Goal: Task Accomplishment & Management: Use online tool/utility

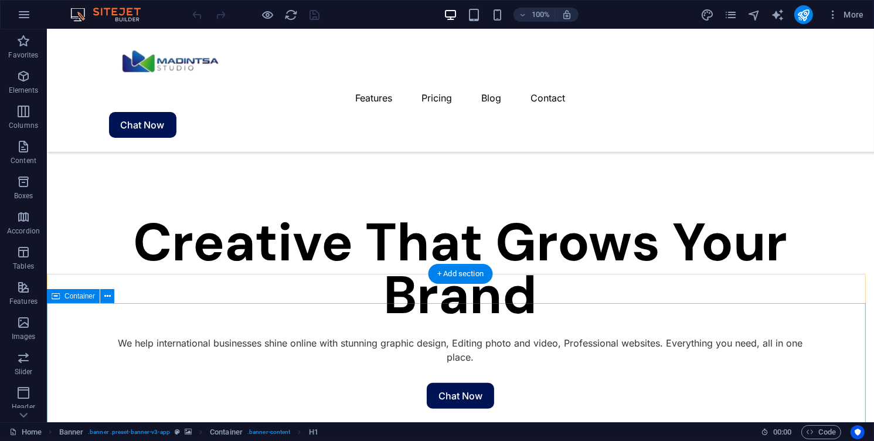
scroll to position [743, 0]
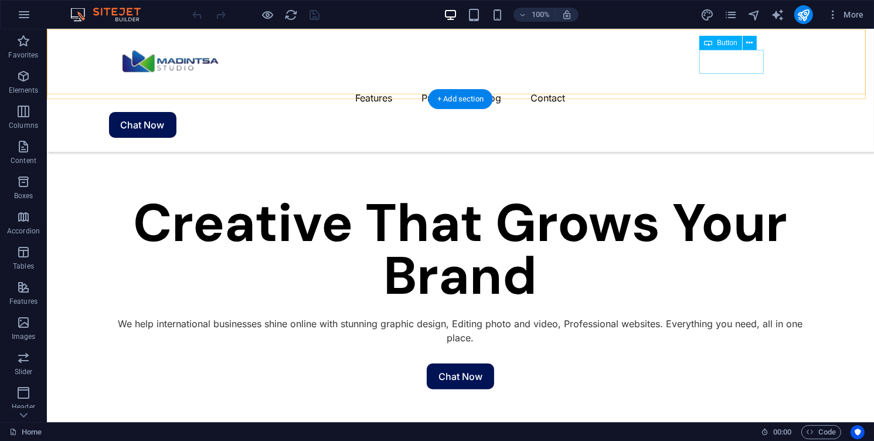
click at [735, 112] on div "Chat Now" at bounding box center [460, 125] width 704 height 26
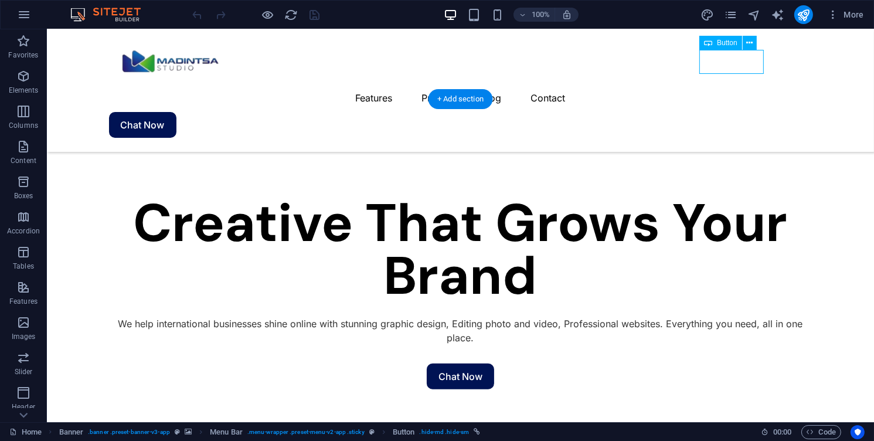
click at [735, 112] on div "Chat Now" at bounding box center [460, 125] width 704 height 26
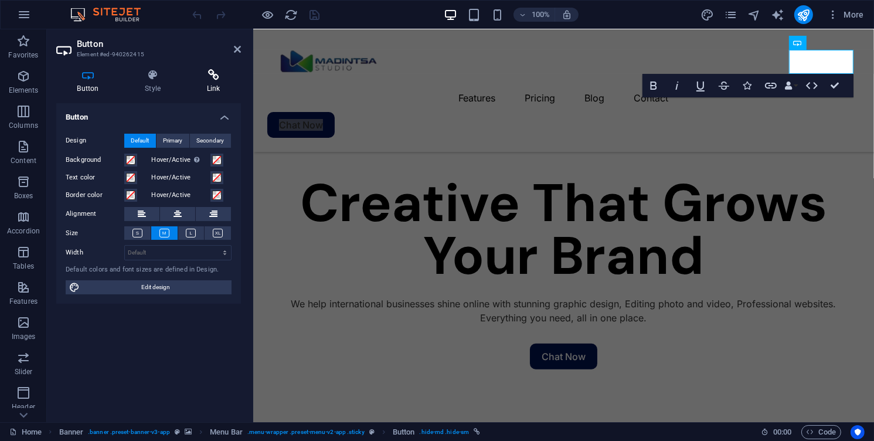
click at [210, 85] on h4 "Link" at bounding box center [213, 81] width 55 height 25
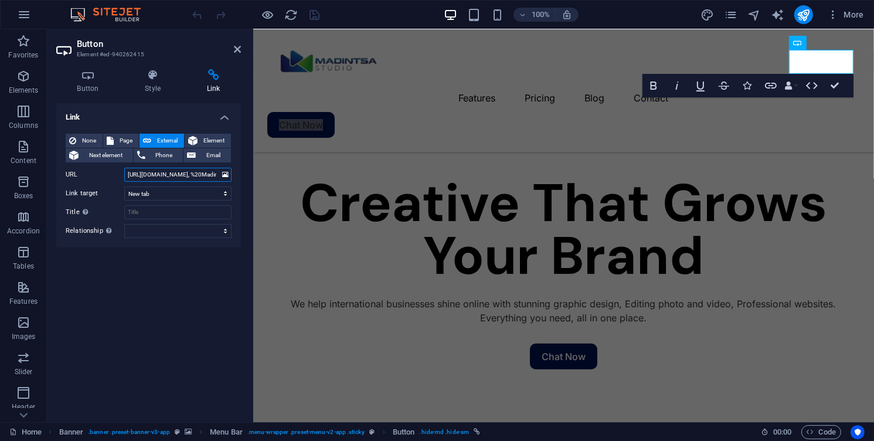
click at [197, 168] on input "[URL][DOMAIN_NAME], %20Madintsa" at bounding box center [177, 175] width 107 height 14
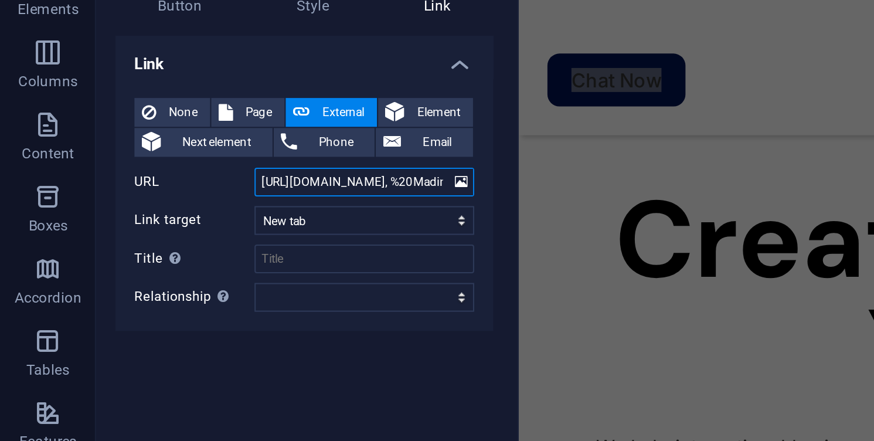
click at [175, 173] on input "[URL][DOMAIN_NAME], %20Madintsa" at bounding box center [177, 175] width 107 height 14
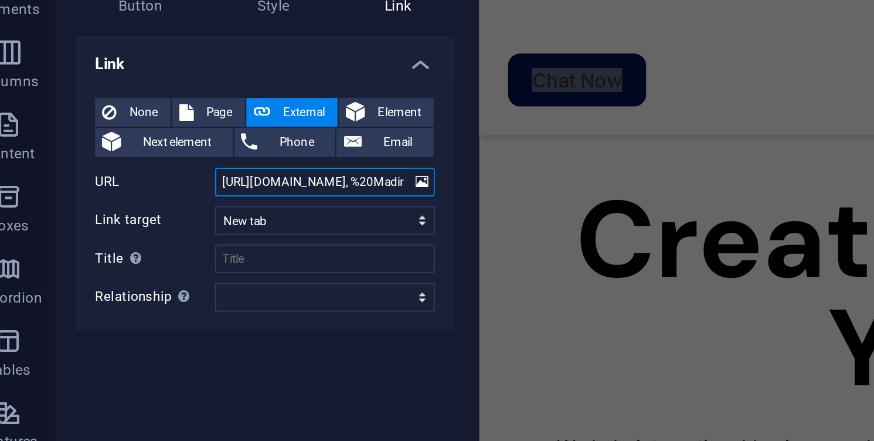
click at [213, 173] on input "[URL][DOMAIN_NAME], %20Madintsa" at bounding box center [177, 175] width 107 height 14
drag, startPoint x: 195, startPoint y: 173, endPoint x: 226, endPoint y: 173, distance: 31.7
click at [226, 173] on div "URL [URL][DOMAIN_NAME], %20Madintsa" at bounding box center [149, 175] width 166 height 14
drag, startPoint x: 482, startPoint y: 40, endPoint x: 731, endPoint y: 71, distance: 251.2
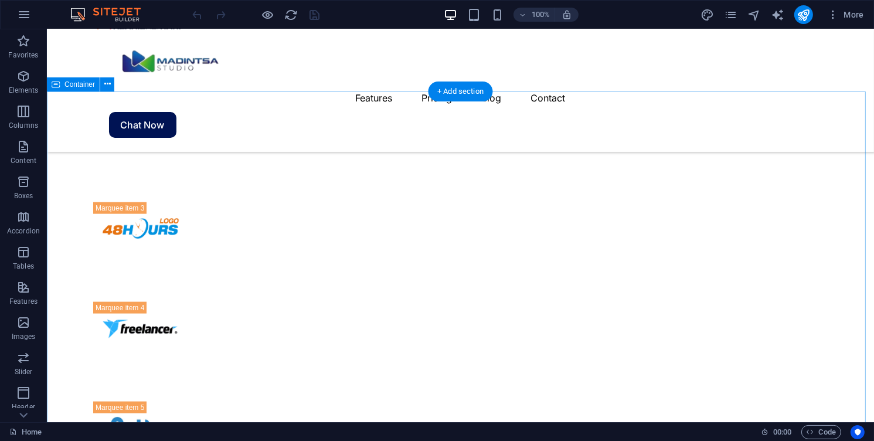
scroll to position [1663, 0]
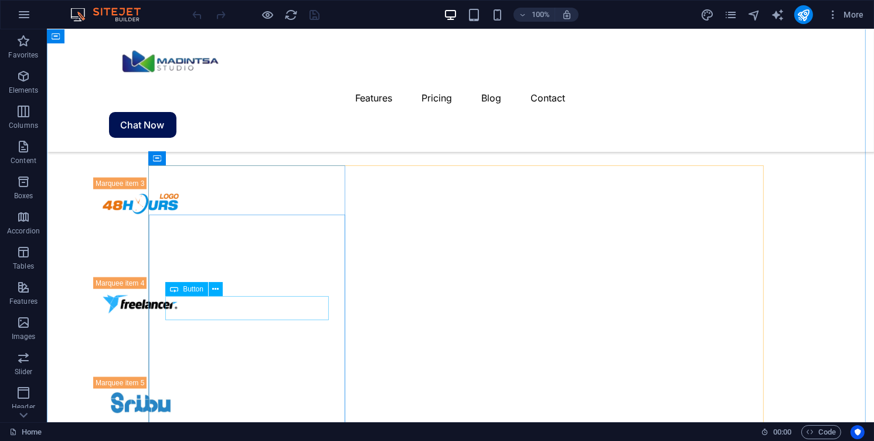
select select "%"
select select "8"
select select
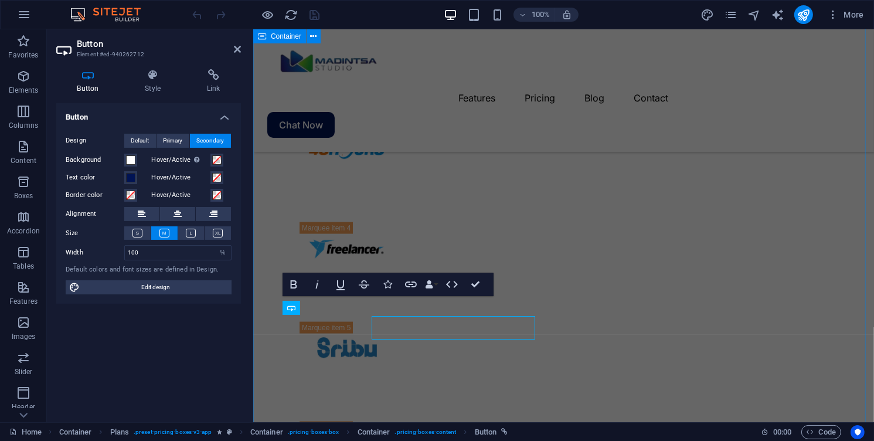
scroll to position [1643, 0]
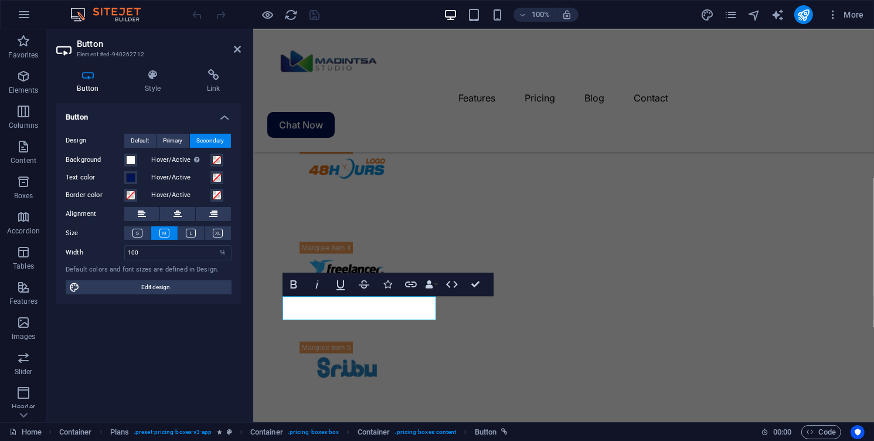
click at [206, 63] on div "Button Style Link Button Design Default Primary Secondary Background Hover/Acti…" at bounding box center [149, 241] width 204 height 362
click at [209, 66] on div "Button Style Link Button Design Default Primary Secondary Background Hover/Acti…" at bounding box center [149, 241] width 204 height 362
click at [213, 76] on icon at bounding box center [213, 75] width 55 height 12
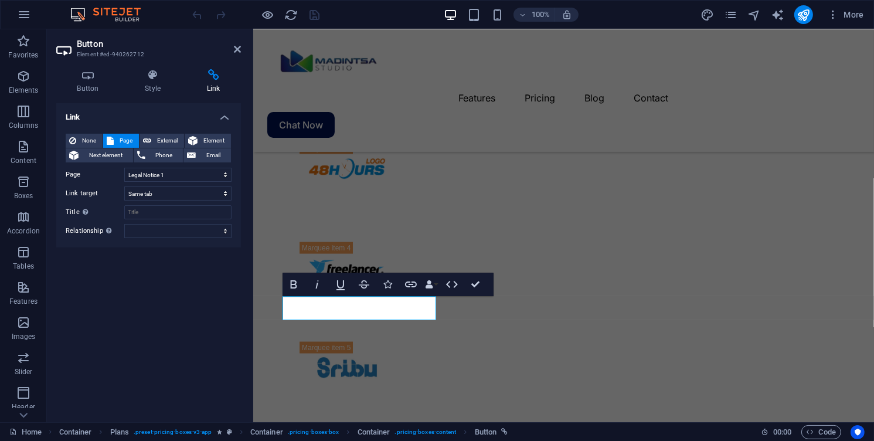
click at [206, 89] on h4 "Link" at bounding box center [213, 81] width 55 height 25
click at [208, 138] on span "Element" at bounding box center [214, 141] width 26 height 14
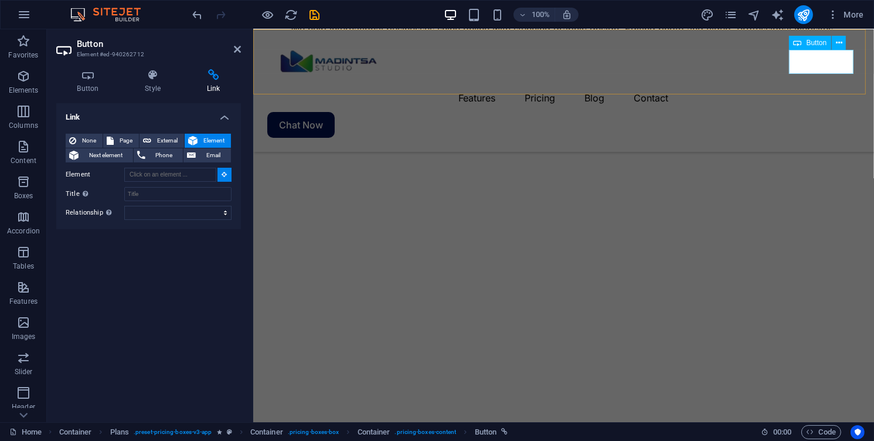
click at [823, 112] on div "Chat Now" at bounding box center [563, 125] width 593 height 26
type input "#ed-940262415"
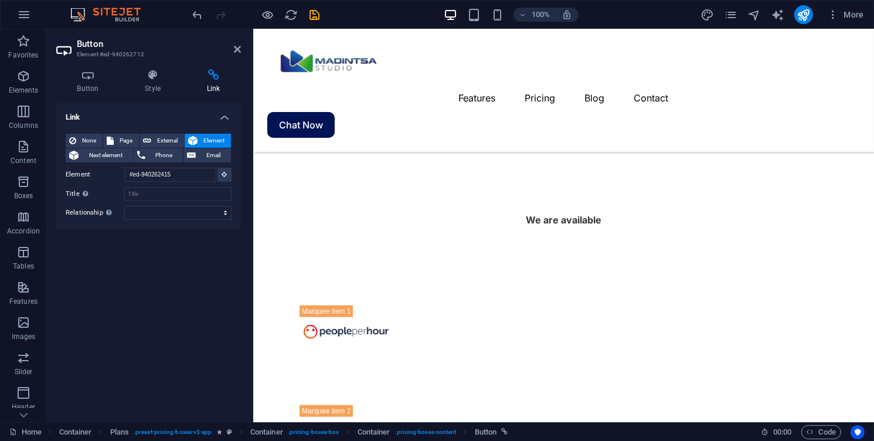
click at [823, 112] on div "Chat Now" at bounding box center [563, 125] width 593 height 26
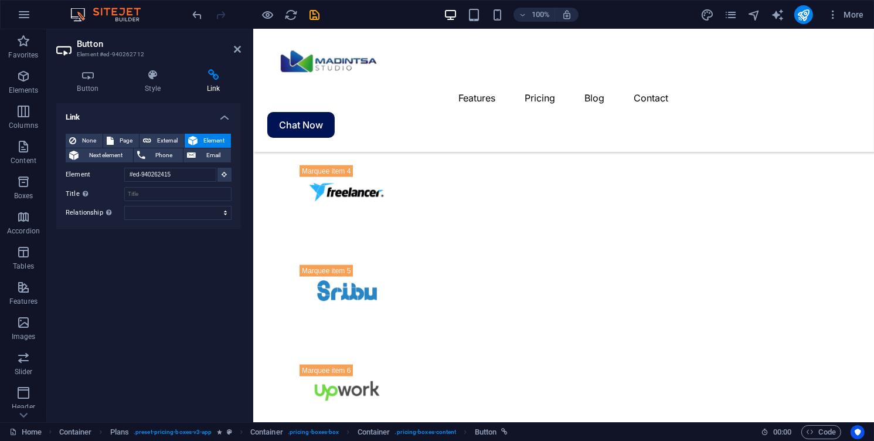
scroll to position [1726, 0]
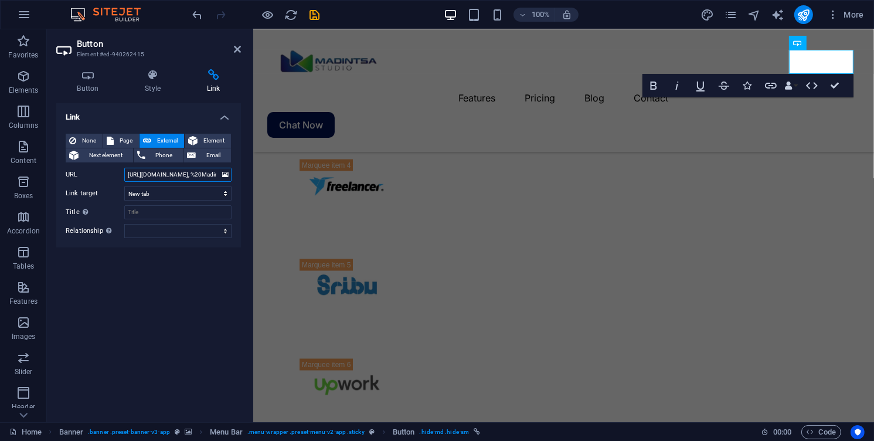
click at [168, 175] on input "[URL][DOMAIN_NAME], %20Madintsa" at bounding box center [177, 175] width 107 height 14
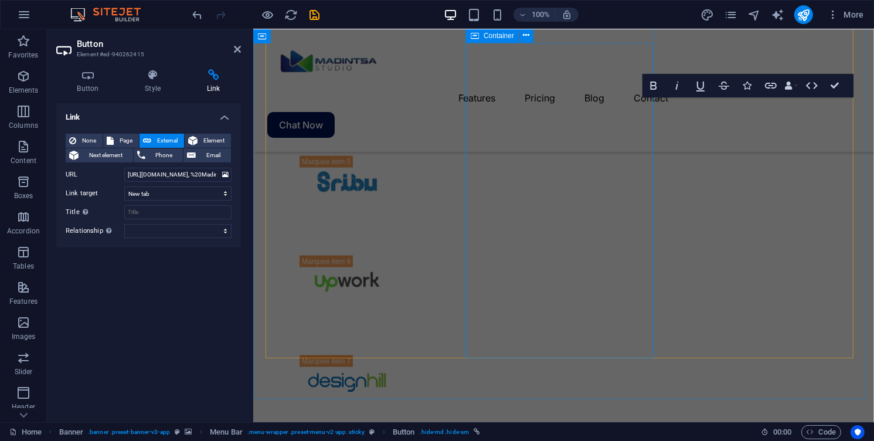
scroll to position [1832, 0]
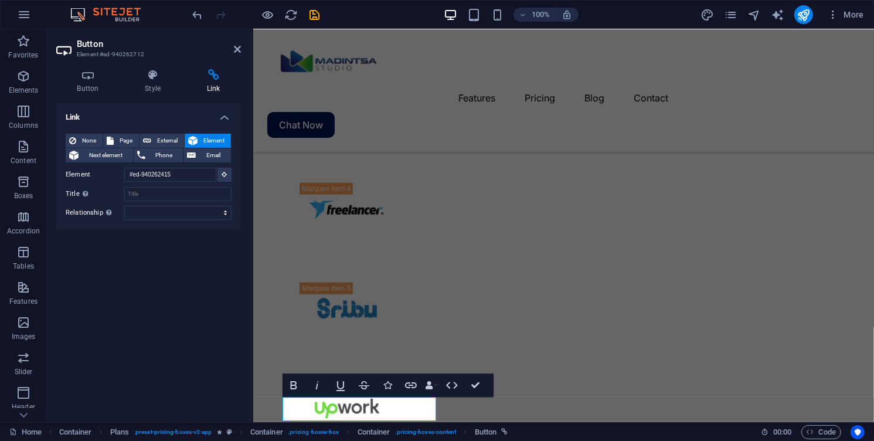
scroll to position [1714, 0]
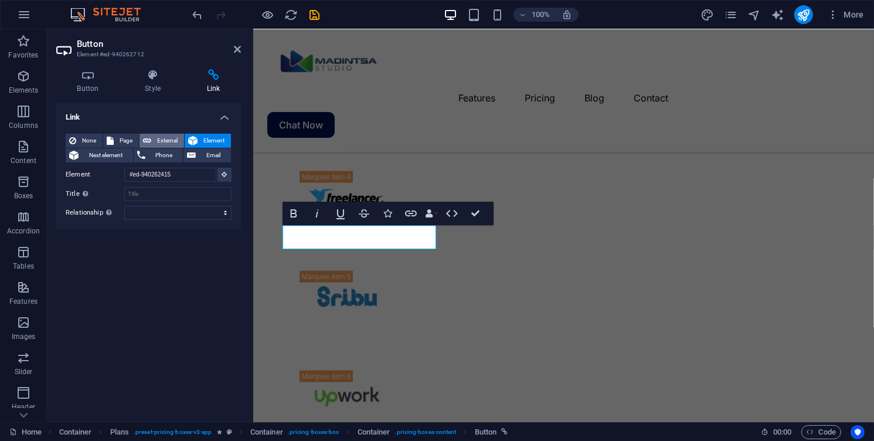
click at [168, 138] on span "External" at bounding box center [168, 141] width 26 height 14
select select "blank"
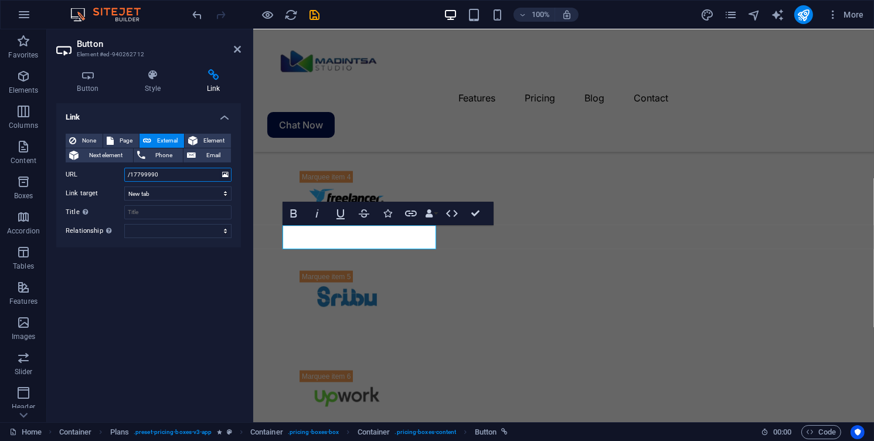
paste input "[URL][DOMAIN_NAME], %20Madintsa"
type input "[URL][DOMAIN_NAME], %20Madintsa"
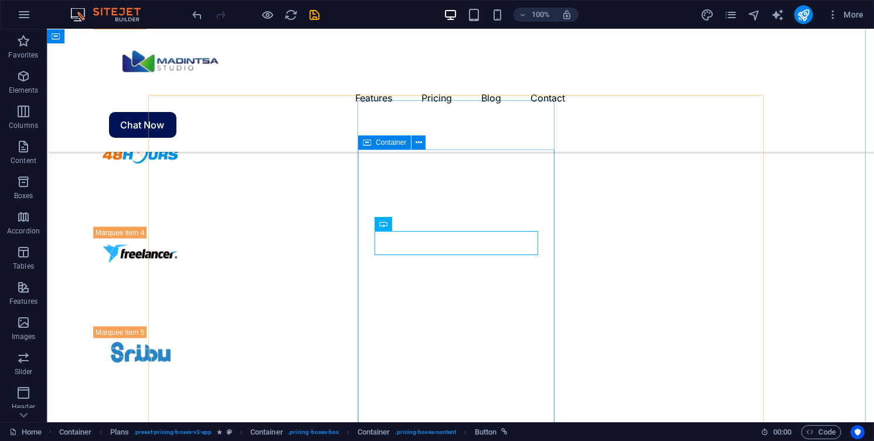
select select "%"
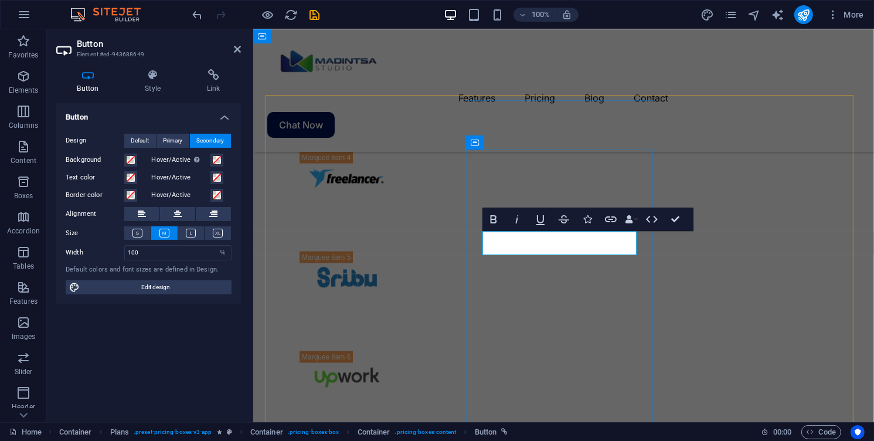
scroll to position [1714, 0]
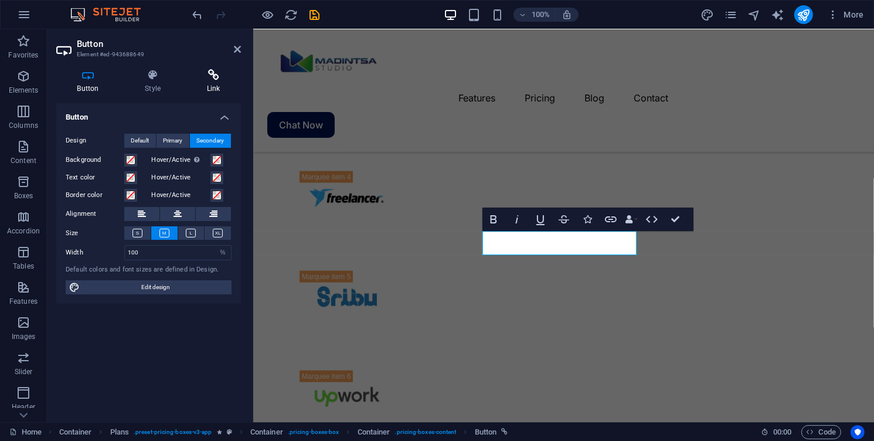
click at [206, 90] on h4 "Link" at bounding box center [213, 81] width 55 height 25
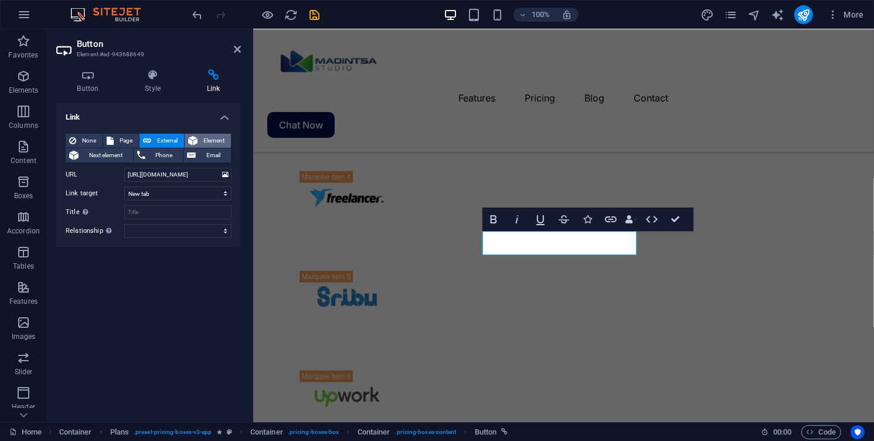
click at [208, 136] on span "Element" at bounding box center [214, 141] width 26 height 14
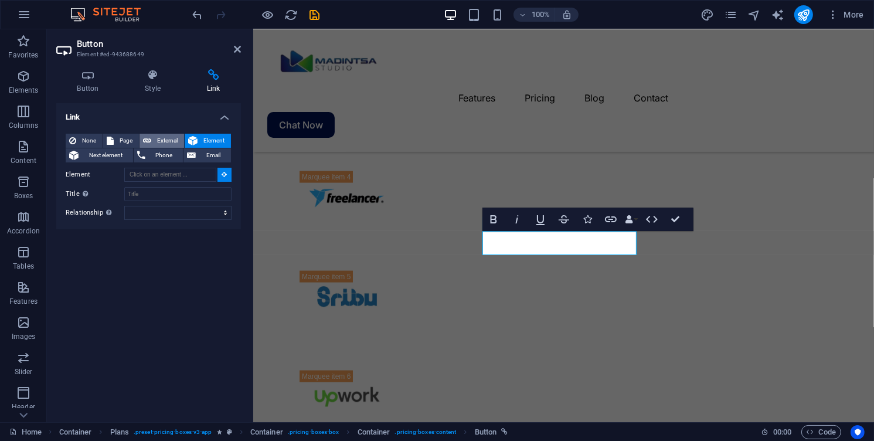
click at [163, 140] on span "External" at bounding box center [168, 141] width 26 height 14
select select "blank"
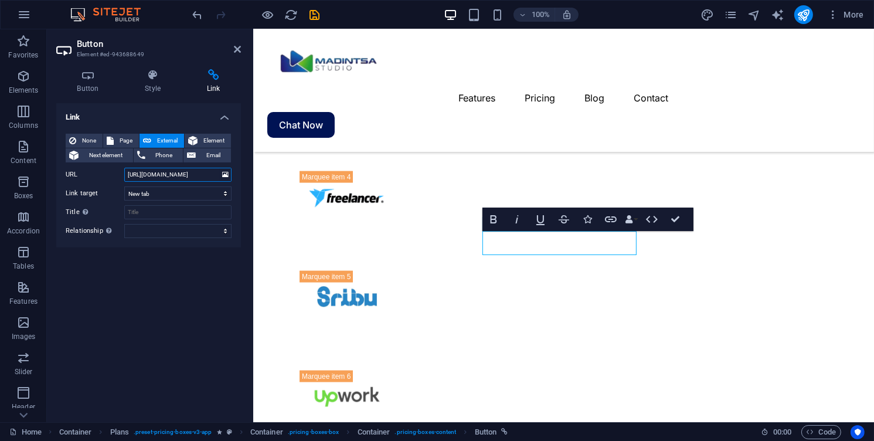
scroll to position [0, 52]
click at [184, 173] on input "[URL][DOMAIN_NAME]" at bounding box center [177, 175] width 107 height 14
paste input "i,"
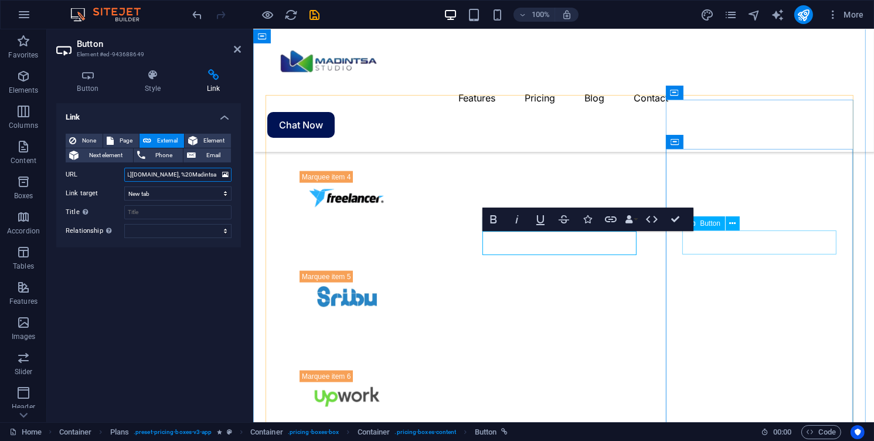
type input "[URL][DOMAIN_NAME], %20Madintsa"
select select "%"
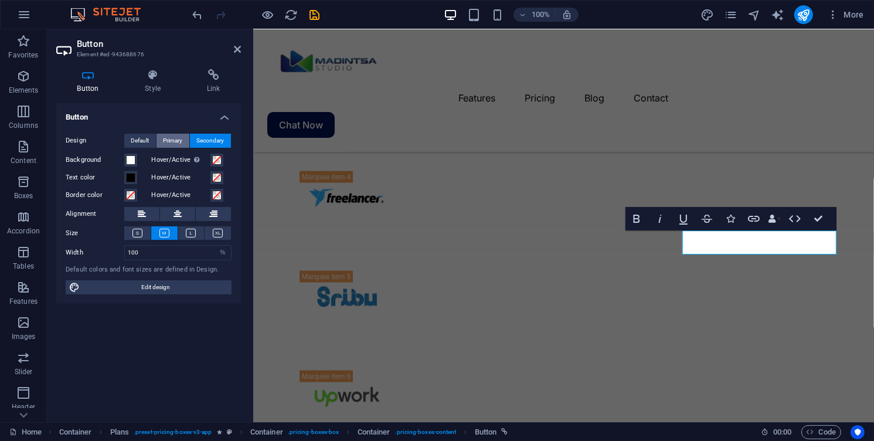
click at [181, 140] on span "Primary" at bounding box center [173, 141] width 19 height 14
click at [156, 73] on icon at bounding box center [152, 75] width 57 height 12
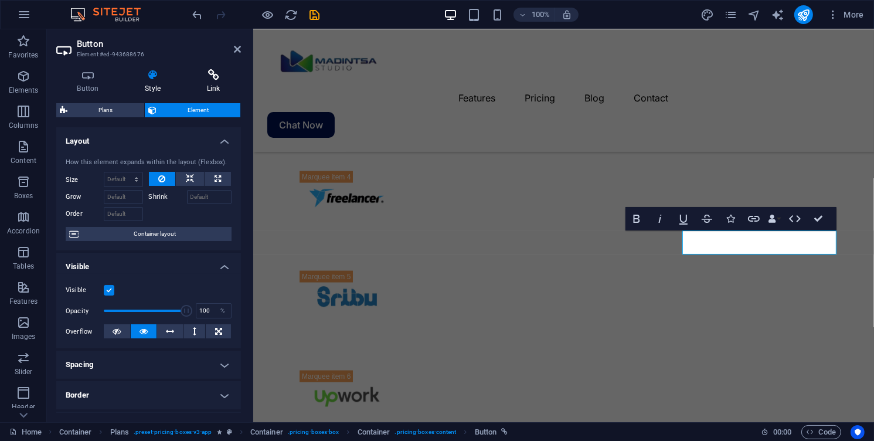
click at [212, 79] on icon at bounding box center [213, 75] width 55 height 12
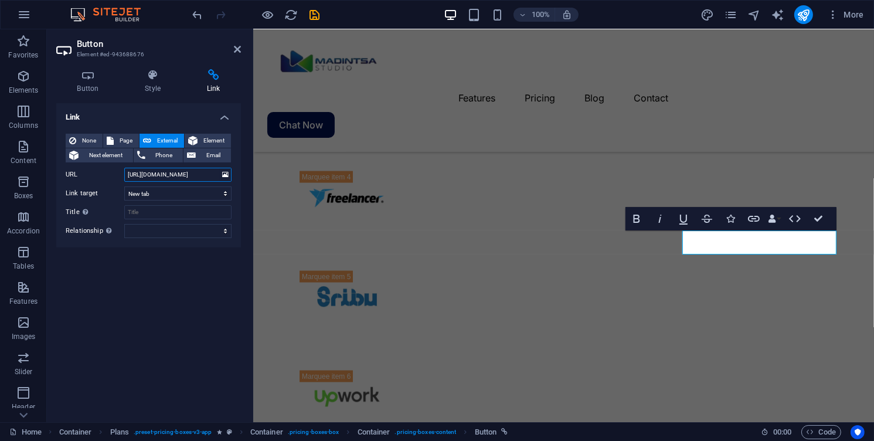
click at [188, 173] on input "[URL][DOMAIN_NAME]" at bounding box center [177, 175] width 107 height 14
paste input "i,"
type input "[URL][DOMAIN_NAME], %20Madintsa"
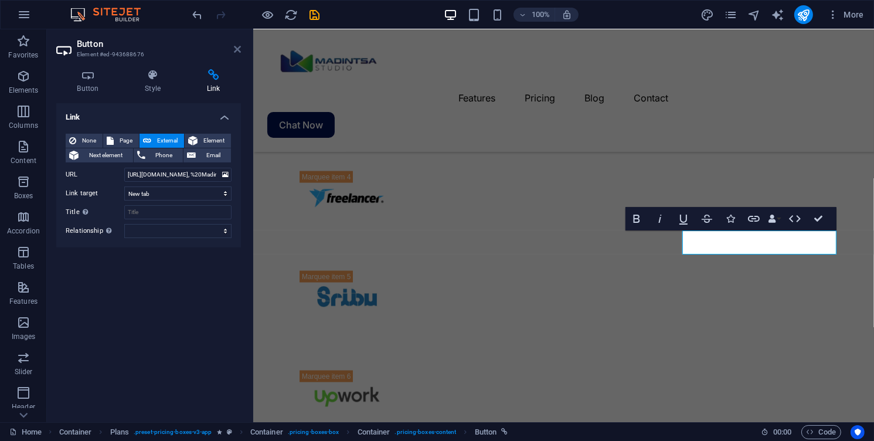
click at [237, 50] on icon at bounding box center [237, 49] width 7 height 9
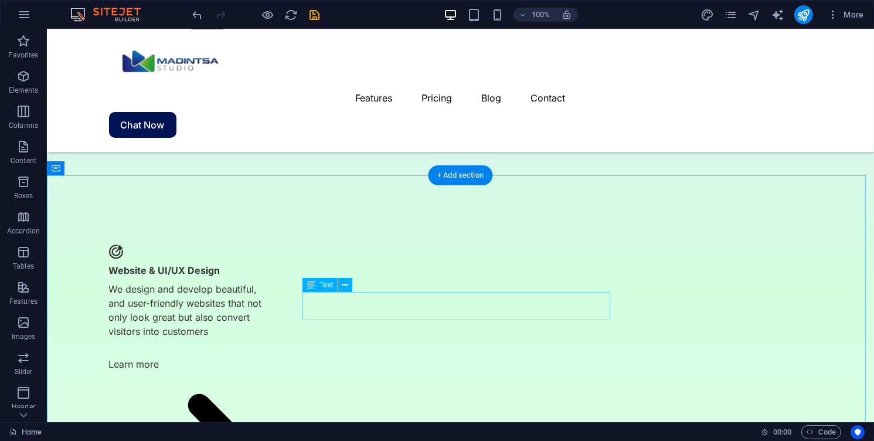
scroll to position [2880, 0]
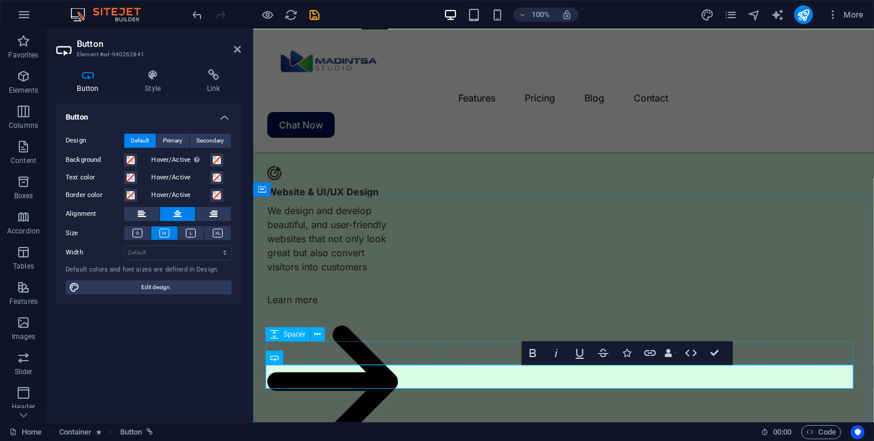
scroll to position [2860, 0]
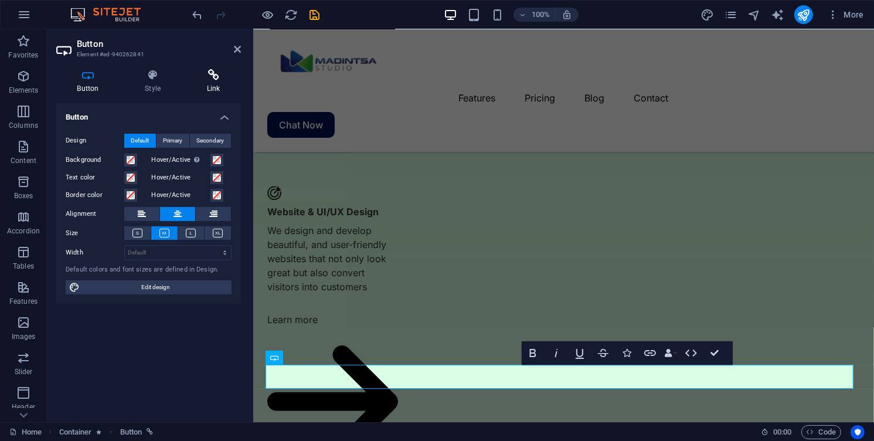
click at [205, 87] on h4 "Link" at bounding box center [213, 81] width 55 height 25
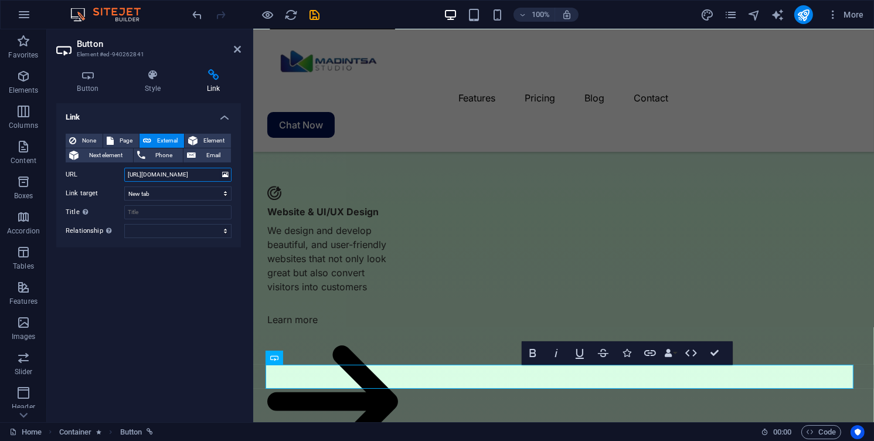
click at [197, 176] on input "[URL][DOMAIN_NAME]" at bounding box center [177, 175] width 107 height 14
paste input "i,"
drag, startPoint x: 197, startPoint y: 176, endPoint x: 67, endPoint y: 167, distance: 130.5
click at [67, 168] on div "URL [URL][DOMAIN_NAME], %20Madintsa" at bounding box center [149, 175] width 166 height 14
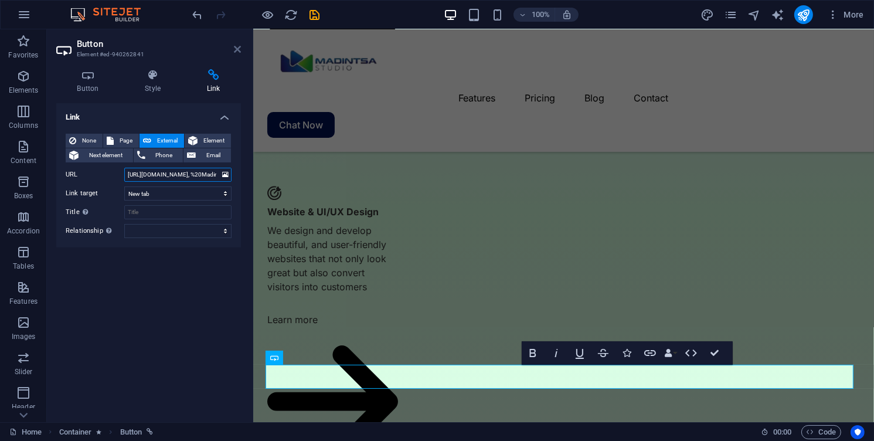
type input "[URL][DOMAIN_NAME], %20Madintsa"
drag, startPoint x: 237, startPoint y: 45, endPoint x: 195, endPoint y: 18, distance: 49.6
click at [237, 45] on icon at bounding box center [237, 49] width 7 height 9
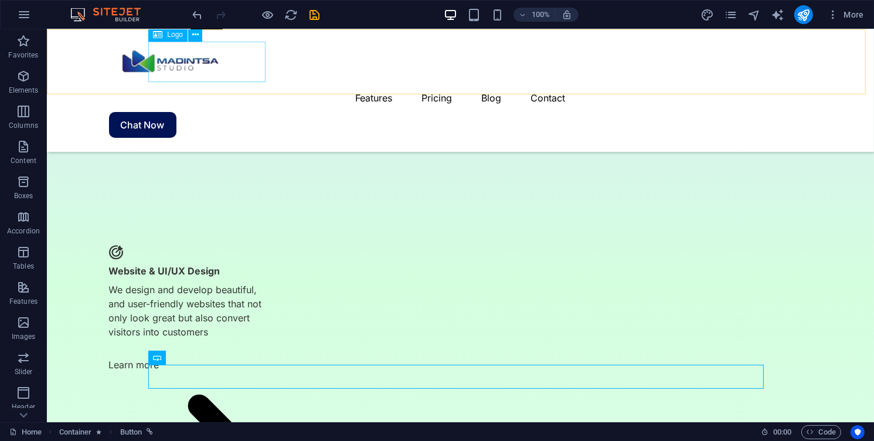
click at [211, 57] on div at bounding box center [460, 63] width 704 height 40
select select "px"
select select
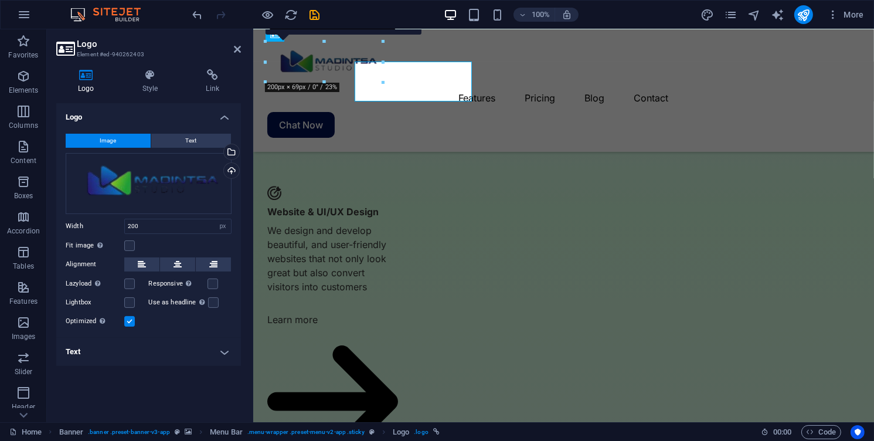
scroll to position [2860, 0]
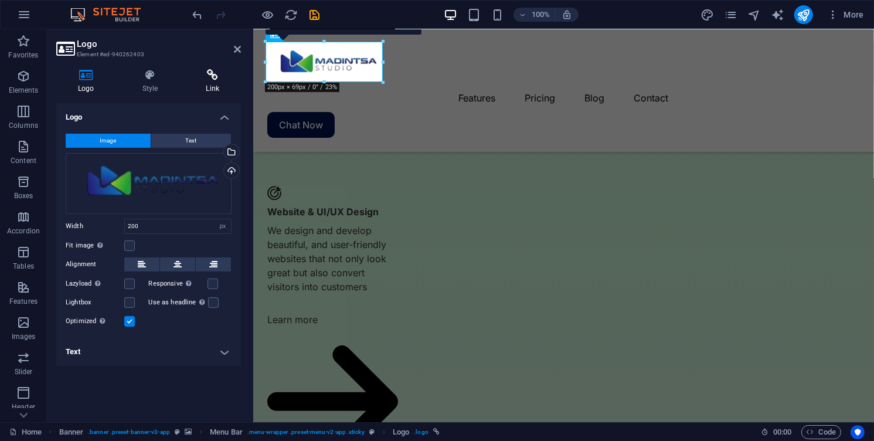
click at [217, 87] on h4 "Link" at bounding box center [212, 81] width 57 height 25
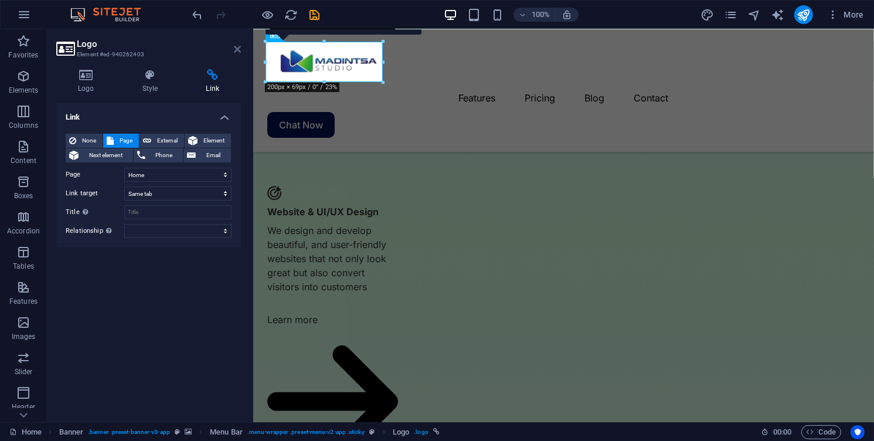
click at [240, 49] on icon at bounding box center [237, 49] width 7 height 9
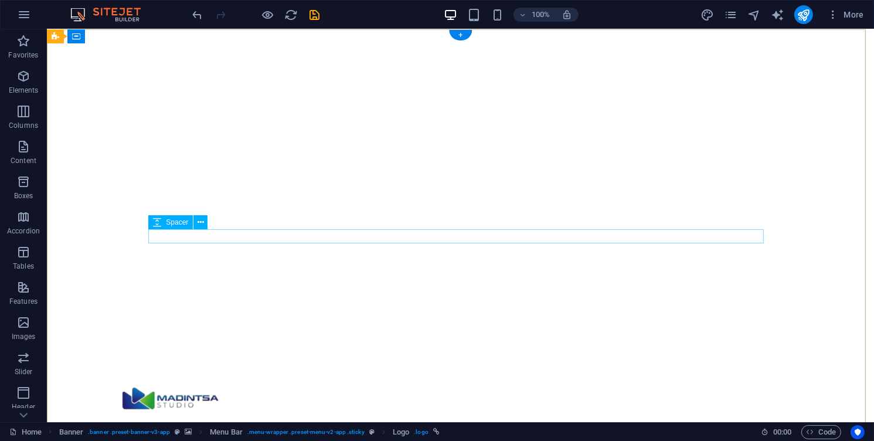
scroll to position [0, 0]
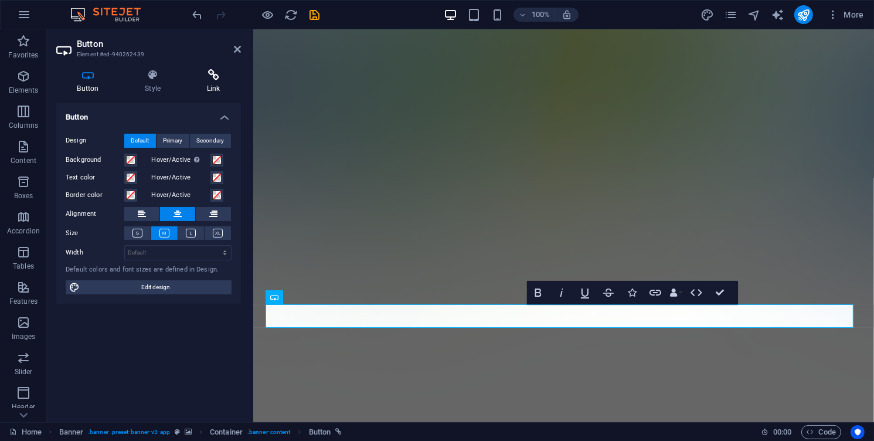
click at [215, 85] on h4 "Link" at bounding box center [213, 81] width 55 height 25
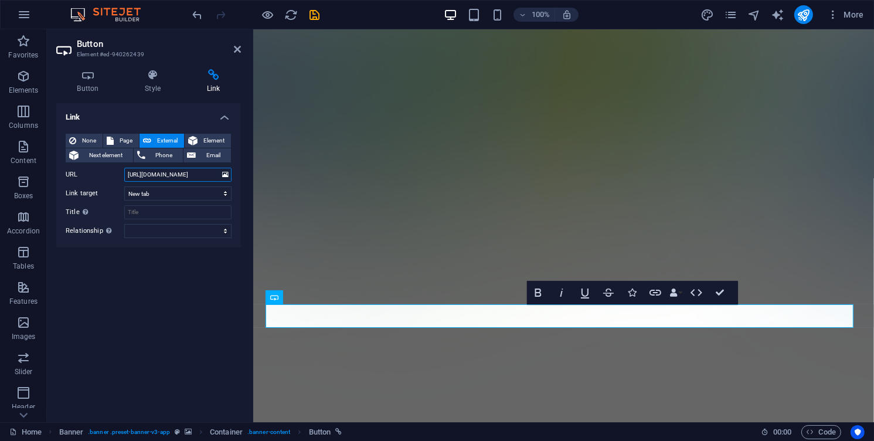
click at [199, 172] on input "[URL][DOMAIN_NAME]" at bounding box center [177, 175] width 107 height 14
paste input "i,"
type input "[URL][DOMAIN_NAME], %20Madintsa"
click at [235, 51] on icon at bounding box center [237, 49] width 7 height 9
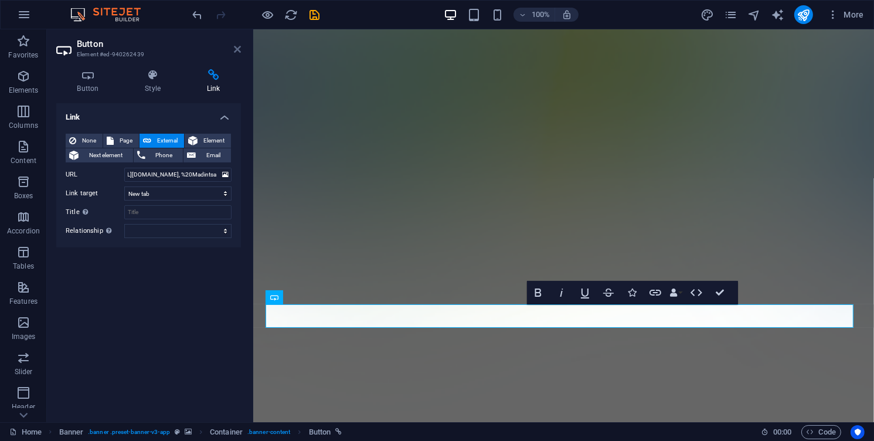
scroll to position [0, 0]
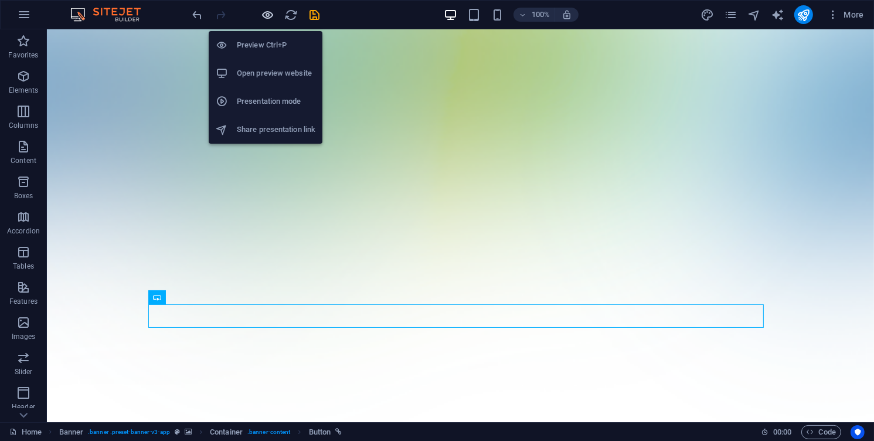
click at [272, 15] on icon "button" at bounding box center [268, 14] width 13 height 13
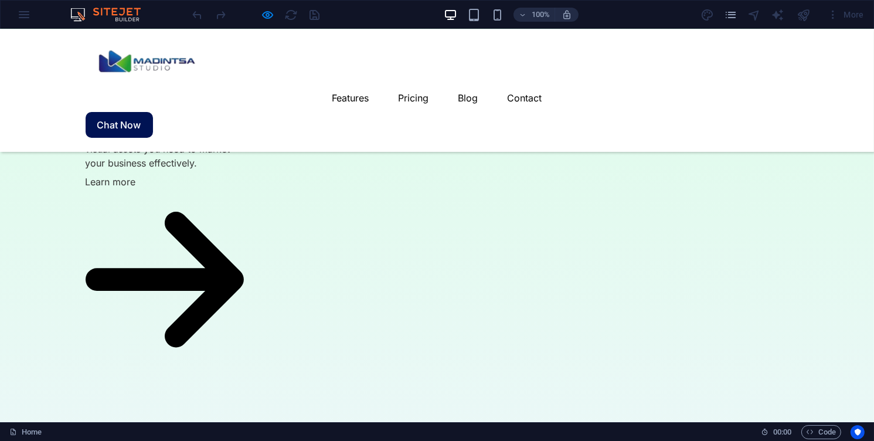
scroll to position [2603, 0]
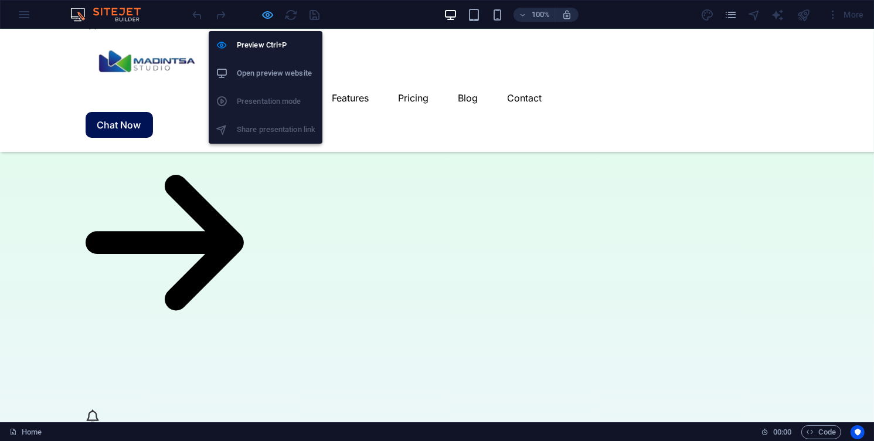
click at [272, 17] on icon "button" at bounding box center [268, 14] width 13 height 13
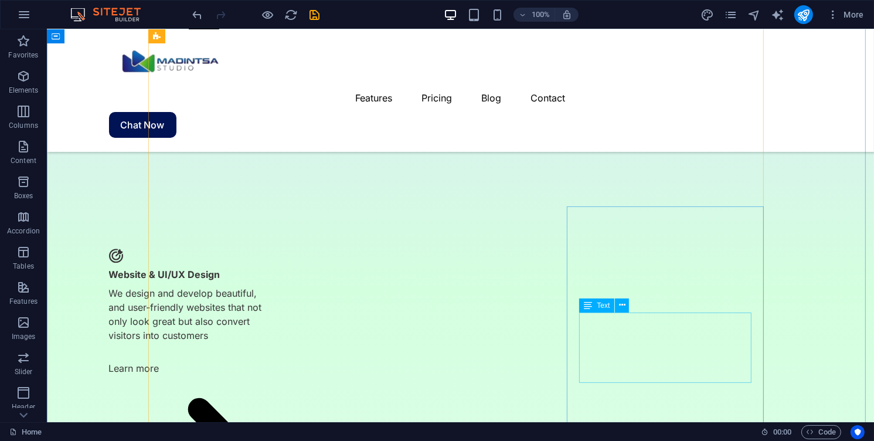
scroll to position [3079, 0]
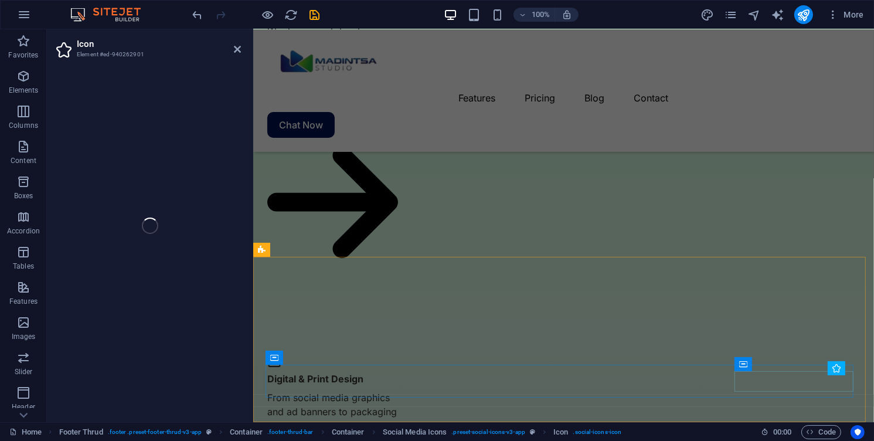
scroll to position [3059, 0]
select select "xMidYMid"
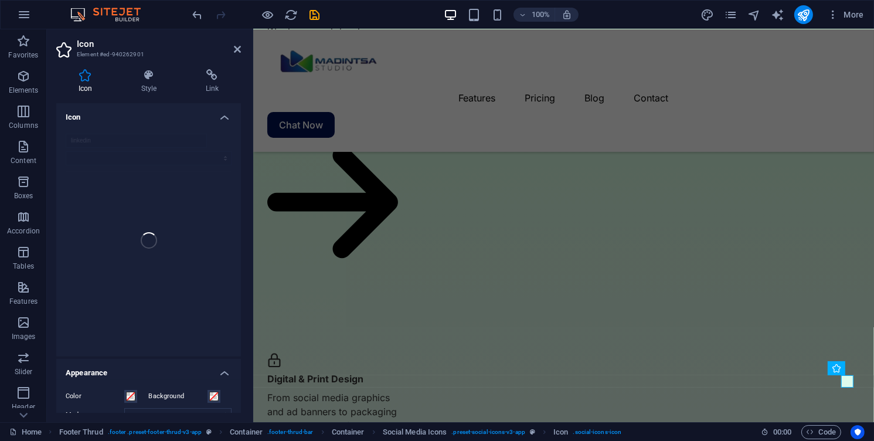
click at [198, 94] on div "Icon Style Link Icon linkedin Appearance Color Background Mode Scale Left Cente…" at bounding box center [148, 241] width 185 height 344
click at [201, 81] on h4 "Link" at bounding box center [212, 81] width 57 height 25
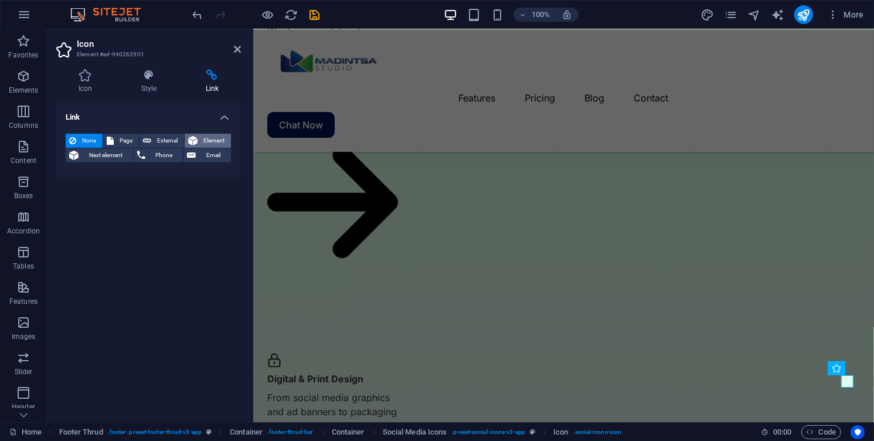
click at [209, 135] on span "Element" at bounding box center [214, 141] width 26 height 14
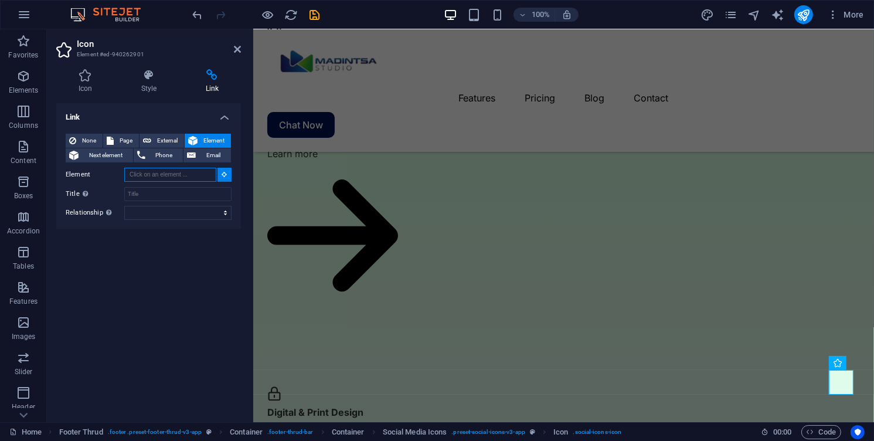
scroll to position [2994, 0]
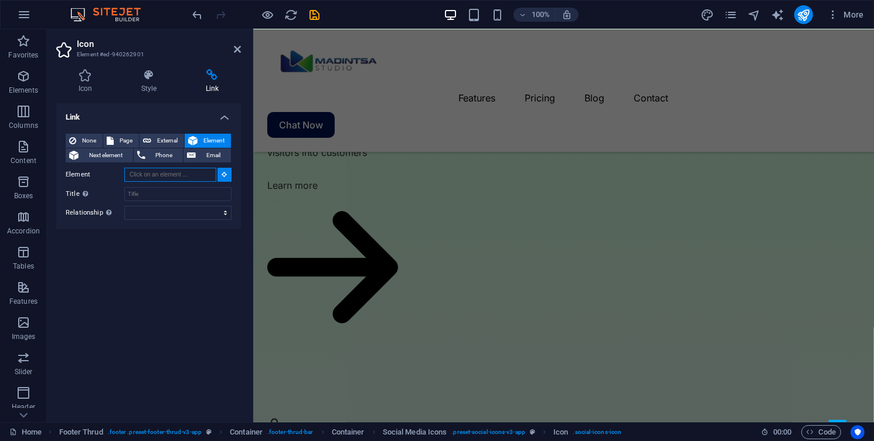
paste input "[URL][DOMAIN_NAME]"
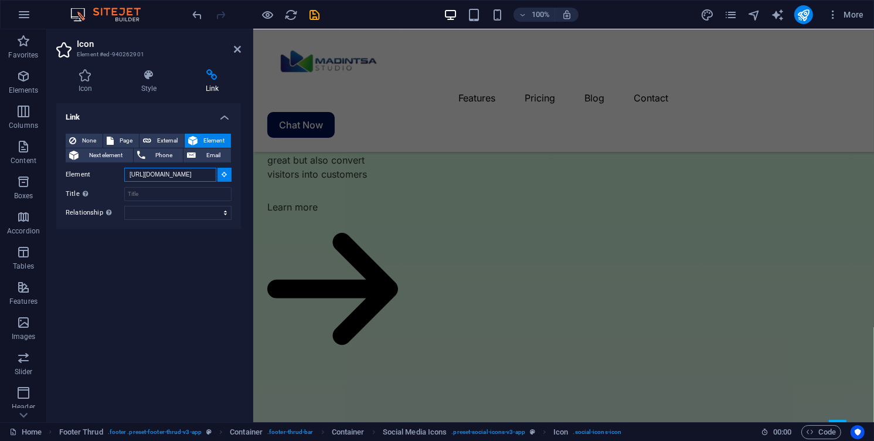
scroll to position [2953, 0]
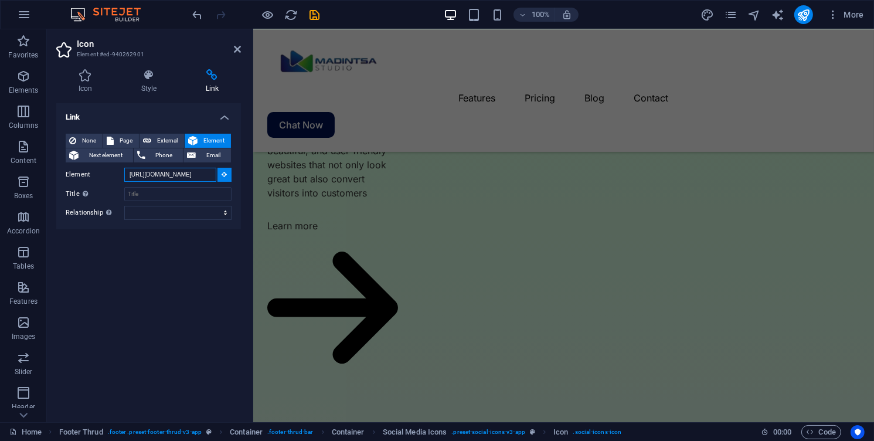
type input "[URL][DOMAIN_NAME]"
click at [175, 310] on div "Link None Page External Element Next element Phone Email Page Home Features Fea…" at bounding box center [148, 258] width 185 height 310
click at [240, 49] on icon at bounding box center [237, 49] width 7 height 9
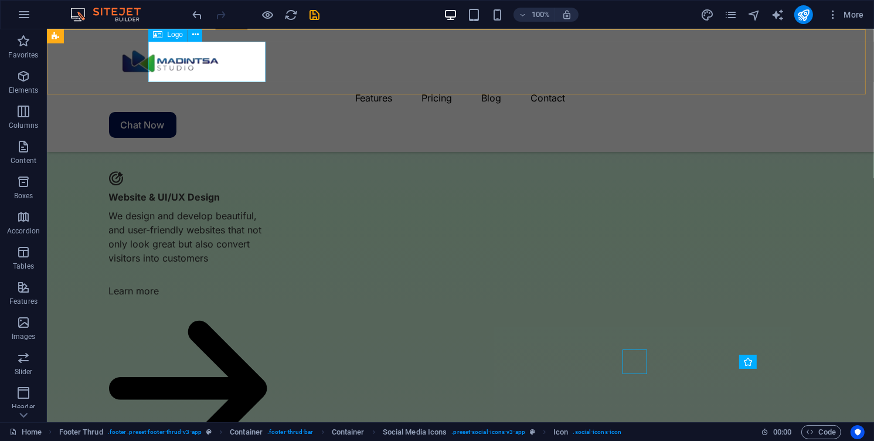
scroll to position [3079, 0]
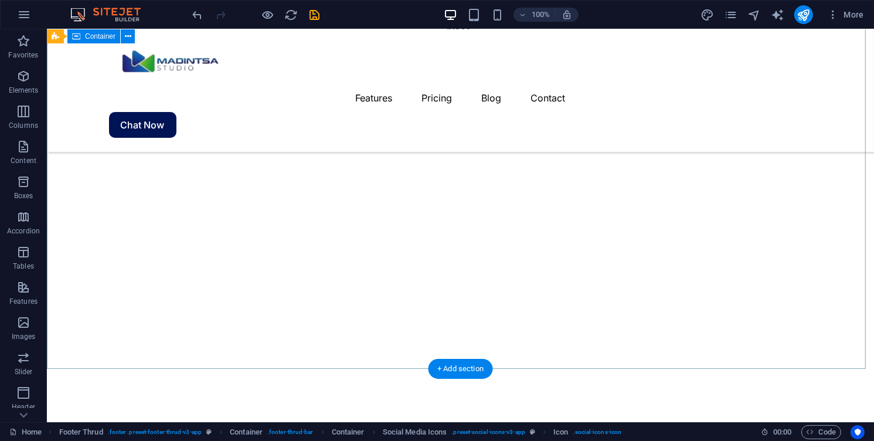
scroll to position [803, 0]
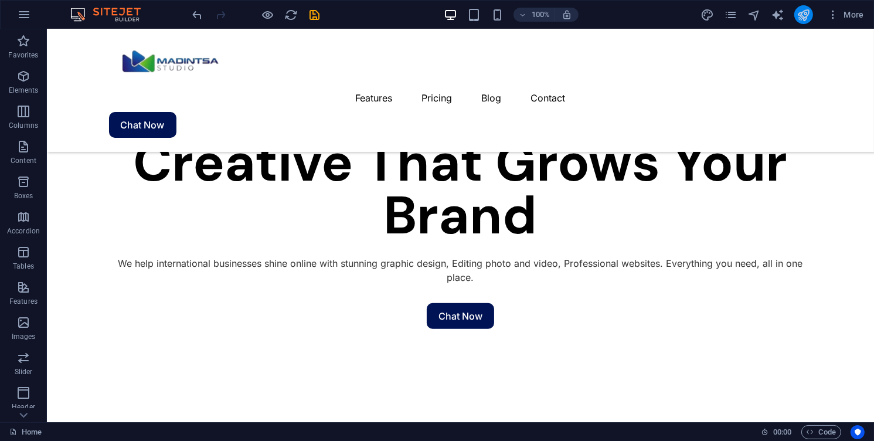
click at [799, 13] on icon "publish" at bounding box center [803, 14] width 13 height 13
